Goal: Book appointment/travel/reservation

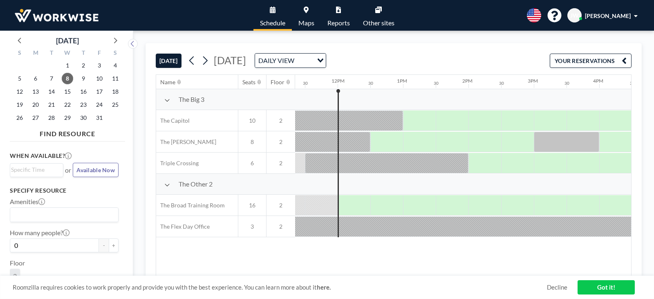
scroll to position [0, 752]
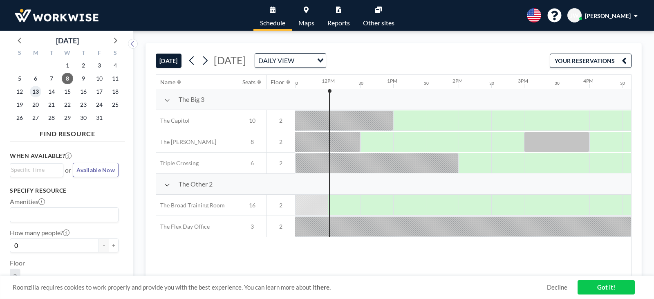
click at [35, 92] on span "13" at bounding box center [35, 91] width 11 height 11
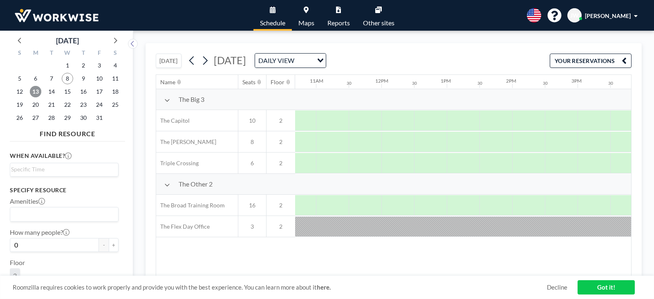
scroll to position [0, 728]
click at [495, 162] on div at bounding box center [498, 163] width 33 height 20
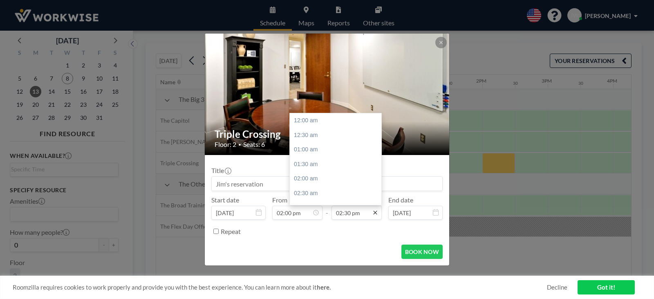
scroll to position [422, 0]
click at [302, 163] on div "04:00 pm" at bounding box center [338, 164] width 96 height 15
type input "04:00 pm"
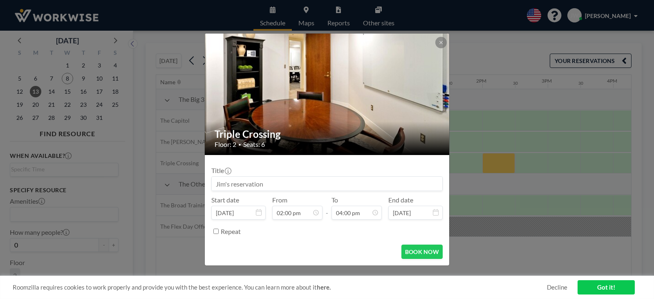
scroll to position [465, 0]
click at [418, 249] on button "BOOK NOW" at bounding box center [421, 251] width 41 height 14
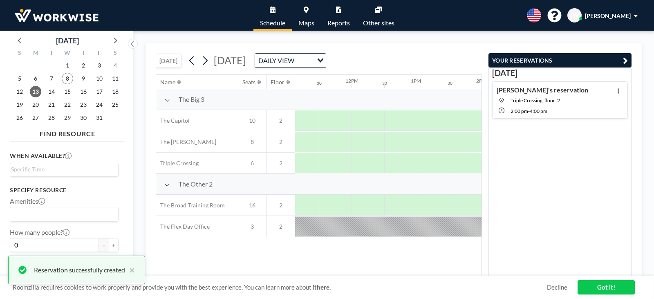
click at [610, 290] on link "Got it!" at bounding box center [605, 287] width 57 height 14
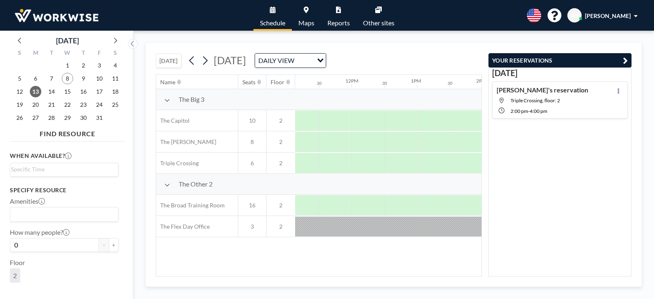
click at [623, 56] on icon "button" at bounding box center [625, 61] width 5 height 10
